Goal: Task Accomplishment & Management: Manage account settings

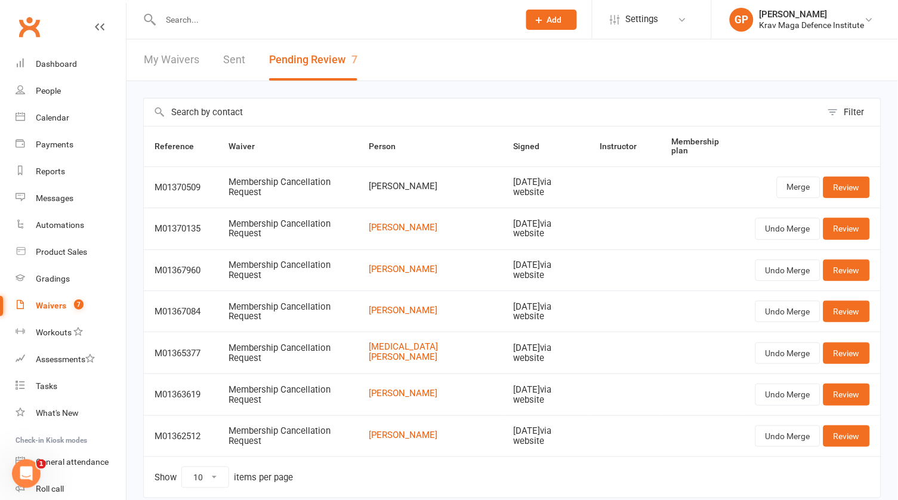
click at [40, 303] on div "Waivers" at bounding box center [51, 306] width 30 height 10
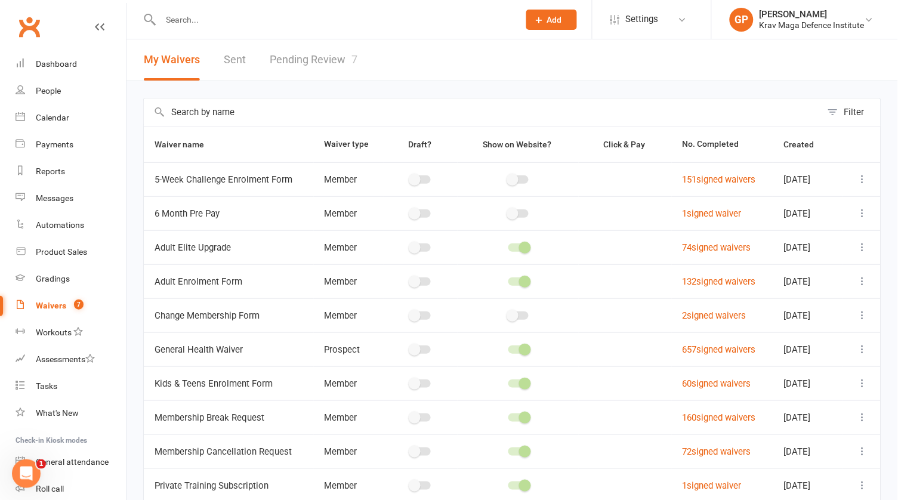
click at [309, 66] on link "Pending Review 7" at bounding box center [314, 59] width 88 height 41
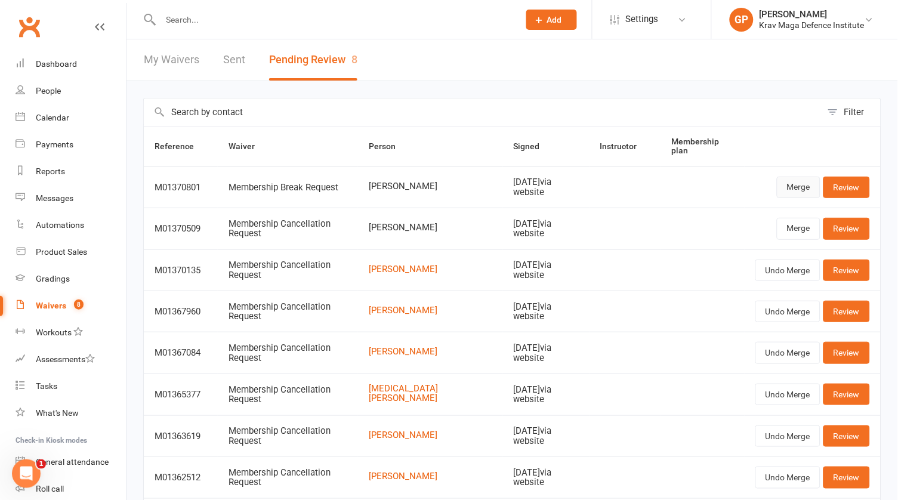
click at [799, 183] on link "Merge" at bounding box center [799, 187] width 44 height 21
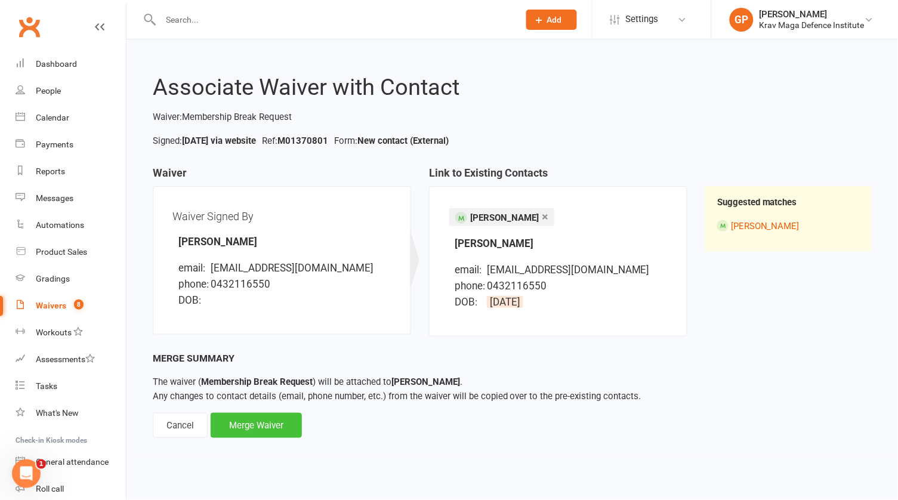
click at [248, 432] on div "Merge Waiver" at bounding box center [256, 425] width 91 height 25
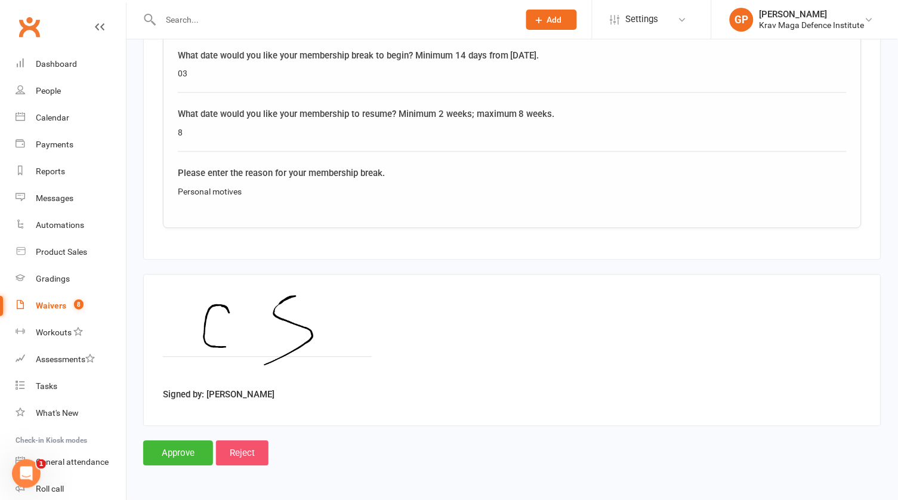
scroll to position [449, 0]
click at [244, 446] on input "Reject" at bounding box center [242, 453] width 53 height 25
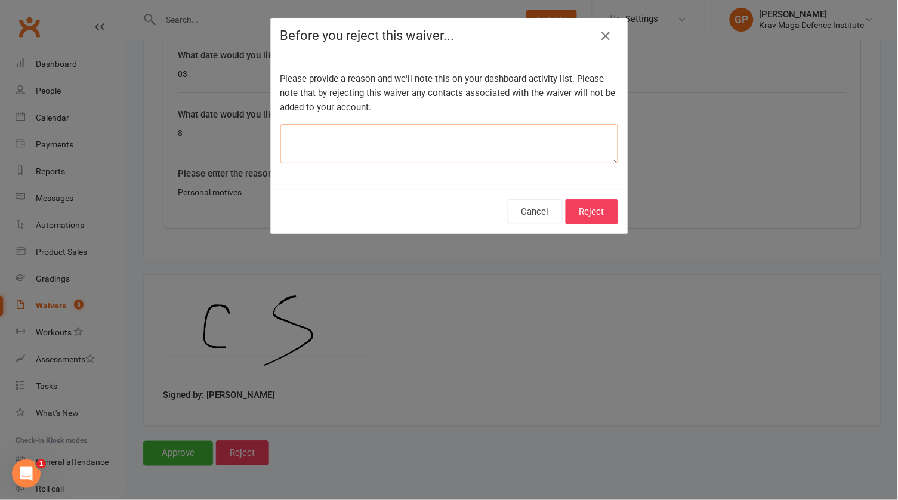
click at [412, 130] on textarea at bounding box center [450, 143] width 338 height 39
type textarea "wrong dates"
click at [599, 206] on button "Reject" at bounding box center [592, 211] width 53 height 25
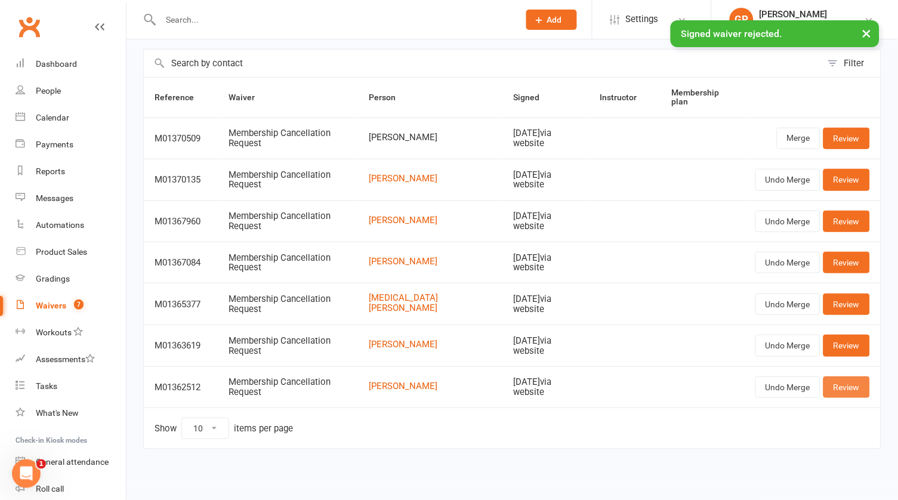
scroll to position [55, 0]
click at [848, 380] on link "Review" at bounding box center [847, 387] width 47 height 21
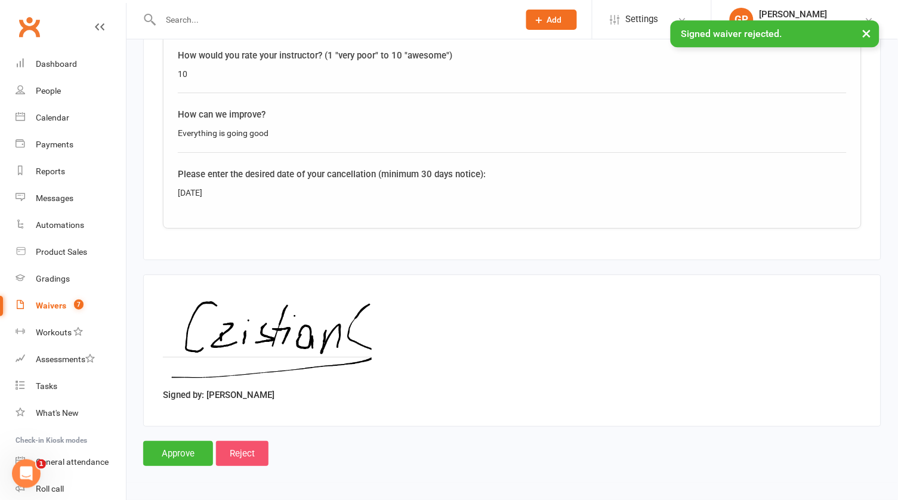
scroll to position [804, 0]
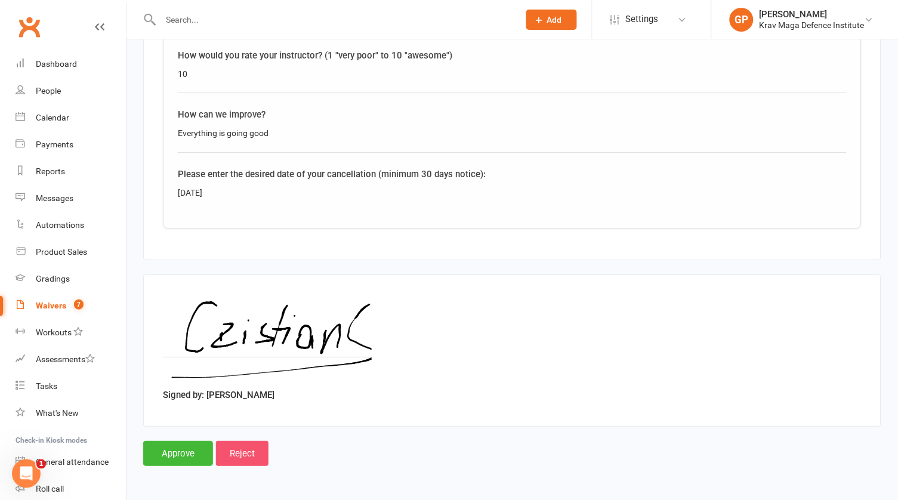
click at [250, 444] on input "Reject" at bounding box center [242, 453] width 53 height 25
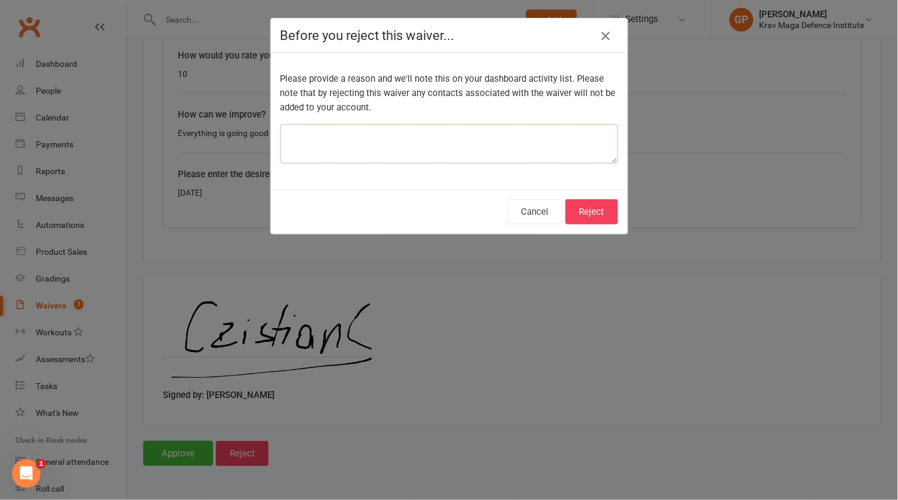
click at [343, 138] on textarea at bounding box center [450, 143] width 338 height 39
type textarea "customer change his mind. going on a break instead"
click at [599, 217] on button "Reject" at bounding box center [592, 211] width 53 height 25
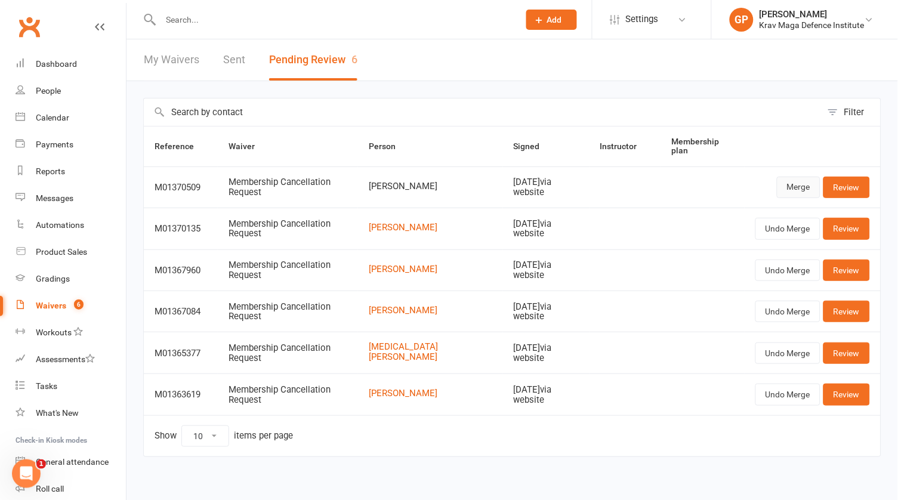
click at [811, 190] on link "Merge" at bounding box center [799, 187] width 44 height 21
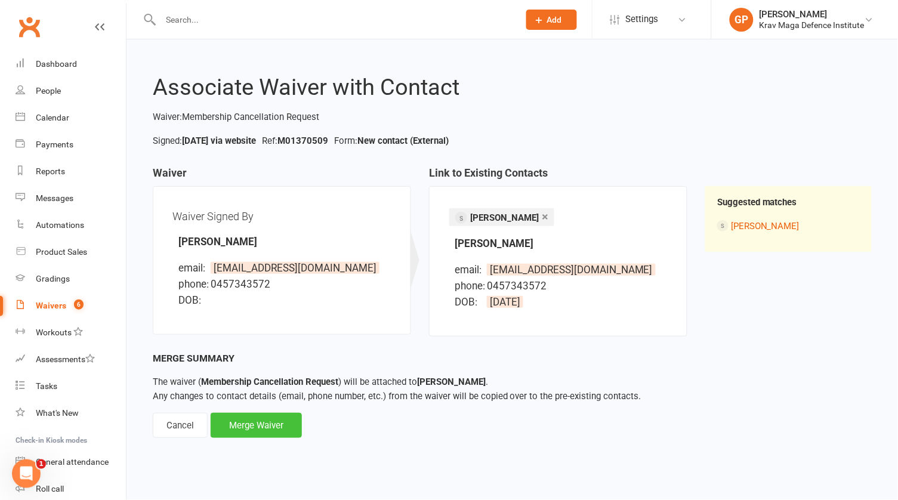
click at [273, 418] on div "Merge Waiver" at bounding box center [256, 425] width 91 height 25
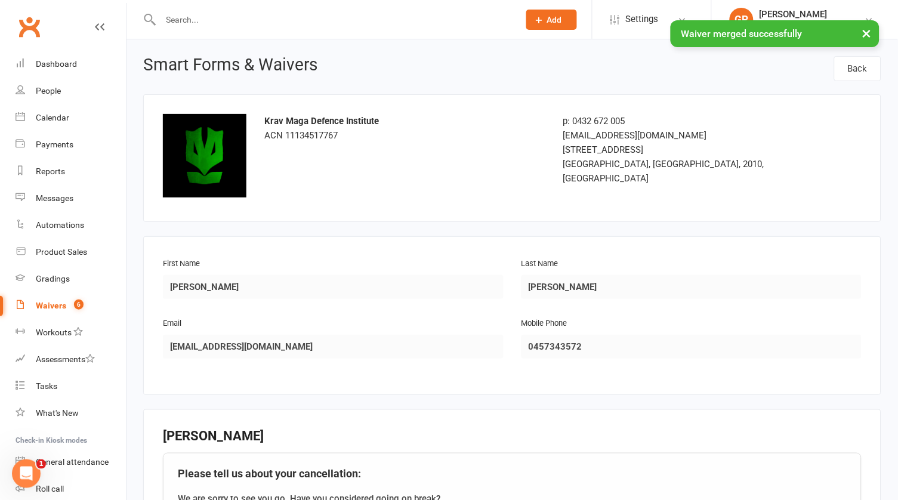
click at [57, 310] on link "Waivers 6" at bounding box center [71, 305] width 110 height 27
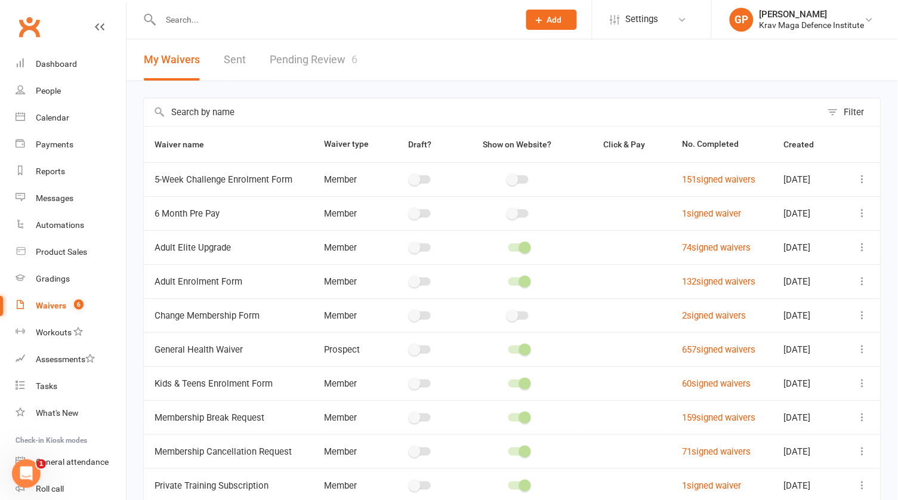
click at [303, 61] on link "Pending Review 6" at bounding box center [314, 59] width 88 height 41
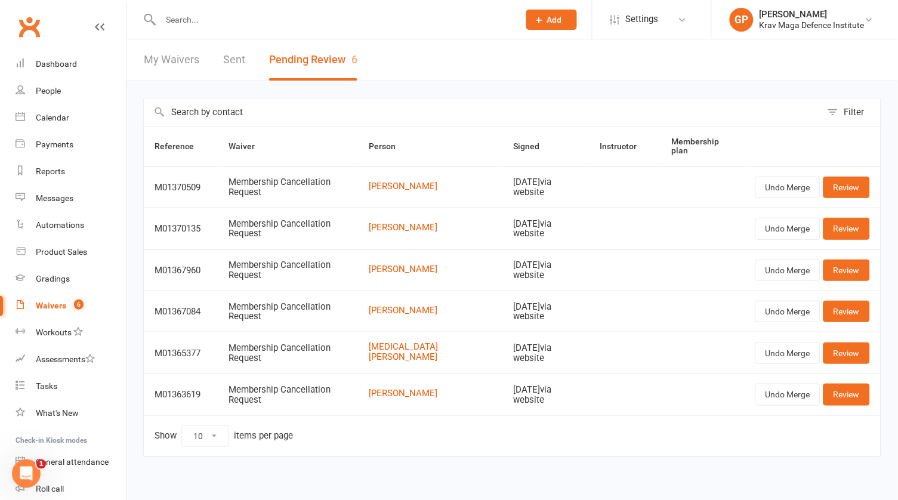
click at [63, 308] on div "Waivers" at bounding box center [51, 306] width 30 height 10
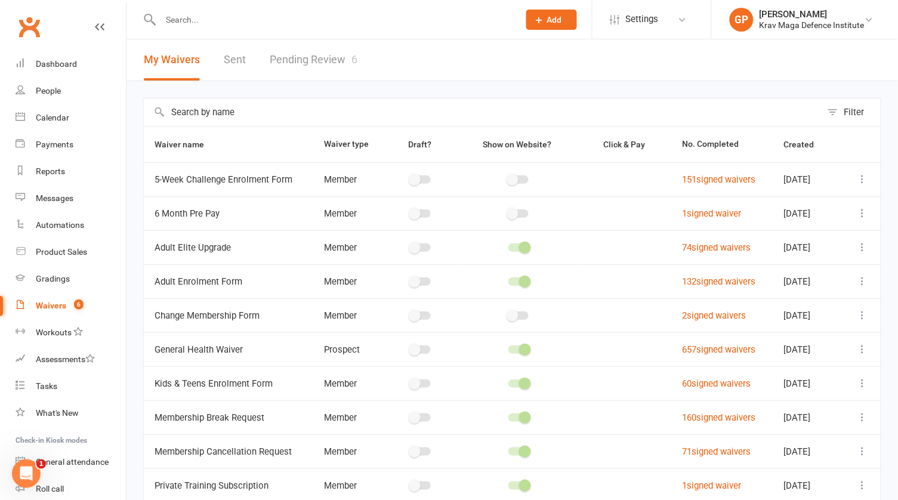
click at [312, 64] on link "Pending Review 6" at bounding box center [314, 59] width 88 height 41
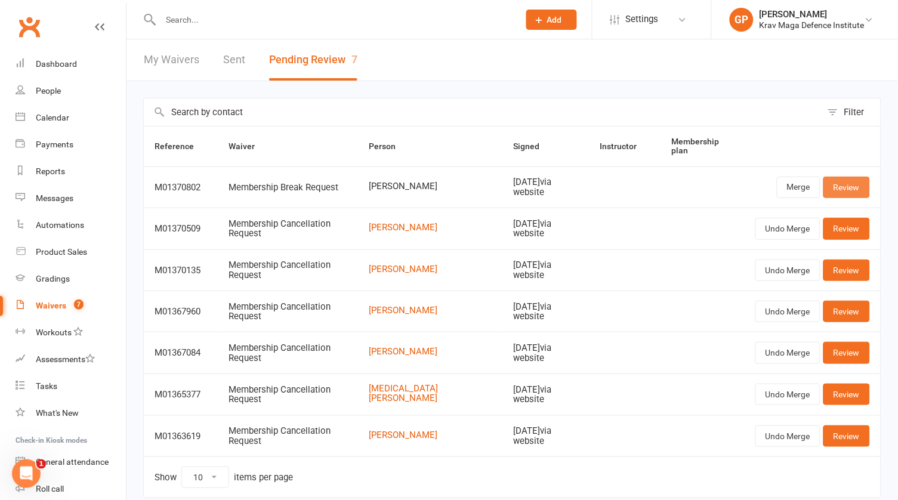
click at [843, 186] on link "Review" at bounding box center [847, 187] width 47 height 21
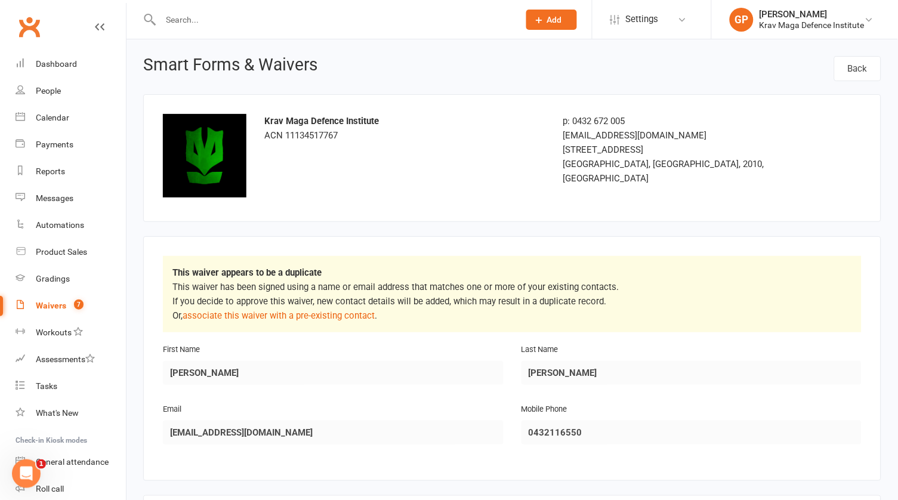
click at [68, 303] on count-badge "7" at bounding box center [76, 306] width 16 height 10
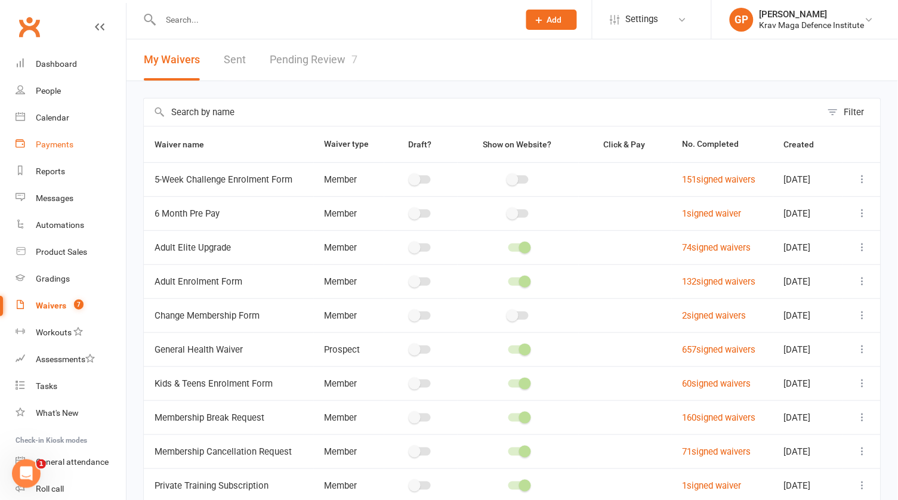
click at [80, 152] on link "Payments" at bounding box center [71, 144] width 110 height 27
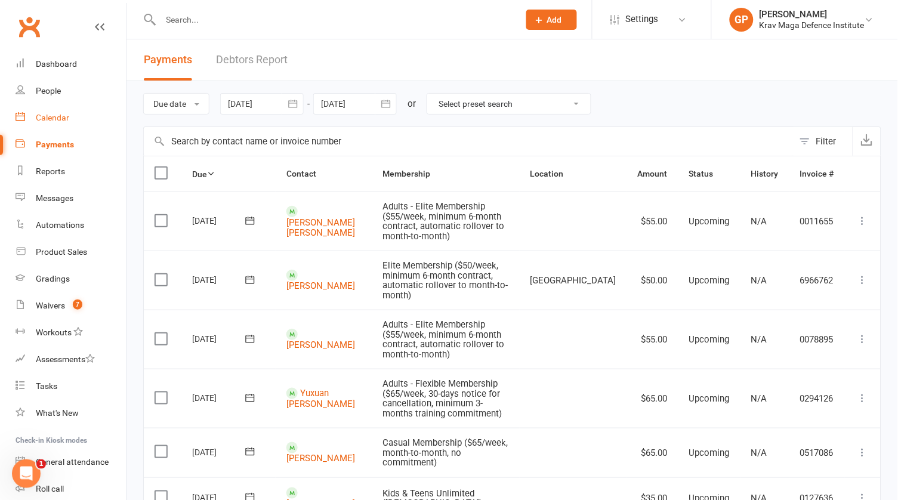
click at [48, 119] on div "Calendar" at bounding box center [52, 118] width 33 height 10
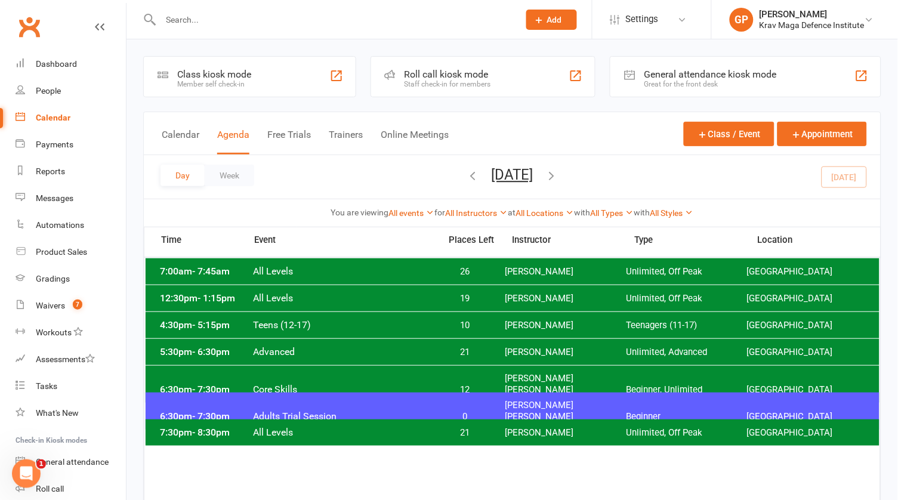
click at [458, 411] on span "0" at bounding box center [465, 416] width 63 height 11
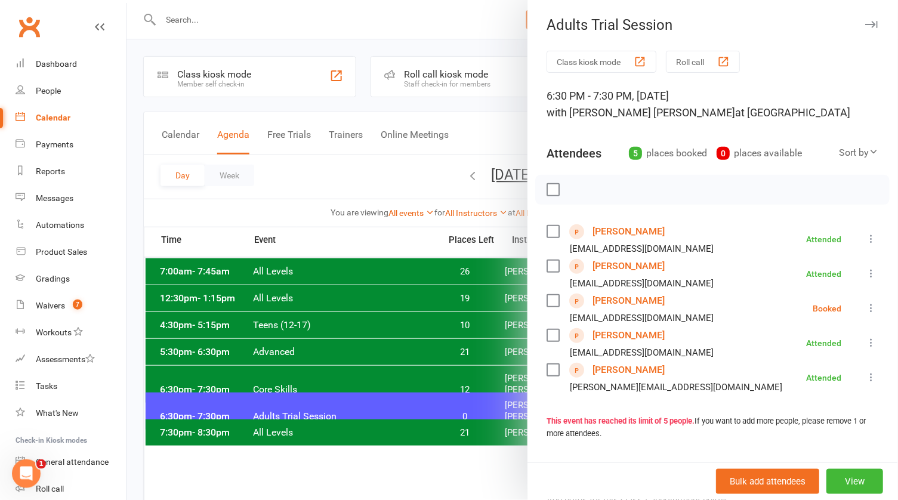
scroll to position [40, 0]
